Goal: Download file/media

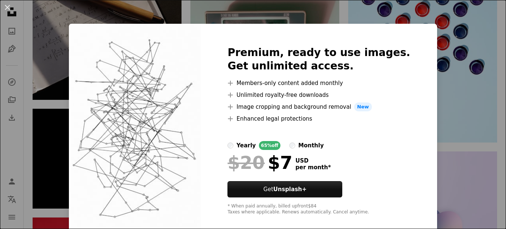
scroll to position [9, 0]
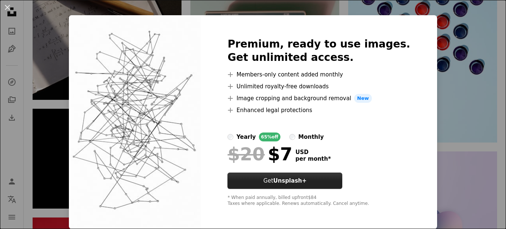
click at [324, 178] on button "Get Unsplash+" at bounding box center [285, 180] width 115 height 16
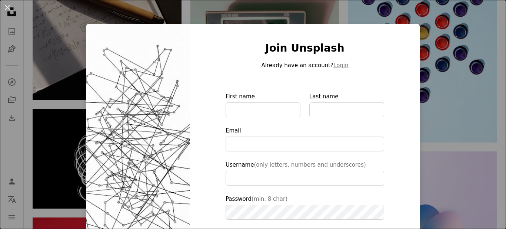
click at [448, 96] on div "An X shape Join Unsplash Already have an account? Login First name Last name Em…" at bounding box center [253, 114] width 506 height 229
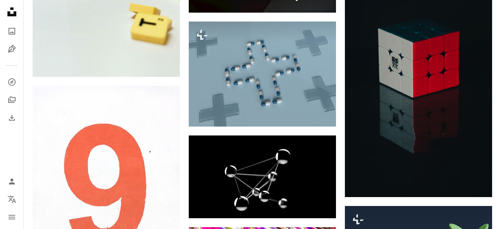
scroll to position [16455, 0]
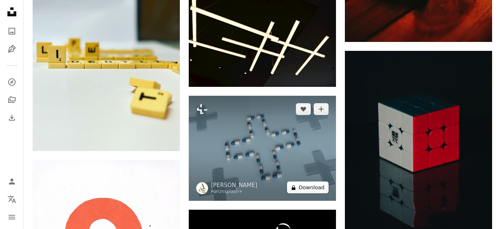
click at [306, 186] on button "A lock Download" at bounding box center [308, 187] width 42 height 12
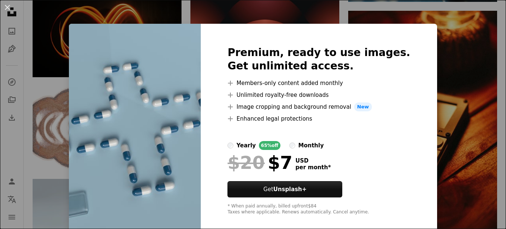
click at [431, 96] on div "An X shape Premium, ready to use images. Get unlimited access. A plus sign Memb…" at bounding box center [253, 114] width 506 height 229
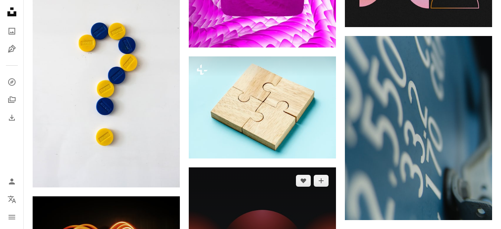
scroll to position [15825, 0]
